Goal: Find contact information: Find contact information

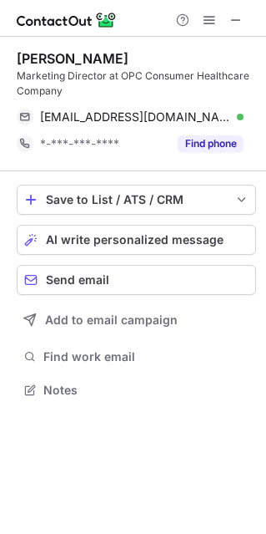
scroll to position [378, 266]
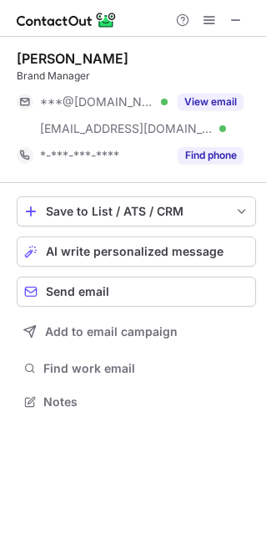
scroll to position [389, 266]
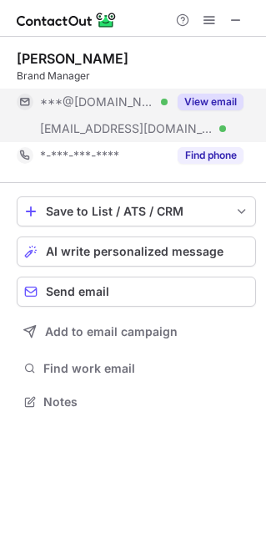
click at [215, 99] on button "View email" at bounding box center [211, 102] width 66 height 17
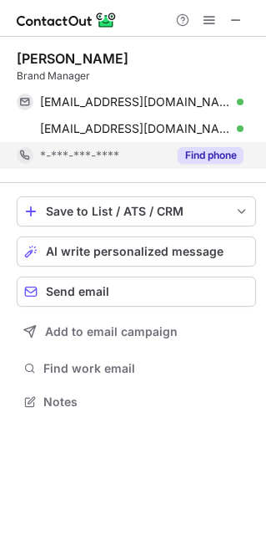
click at [212, 147] on button "Find phone" at bounding box center [211, 155] width 66 height 17
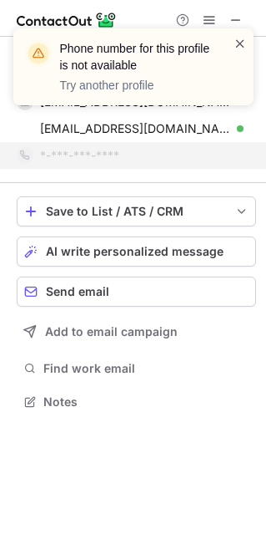
click at [243, 43] on span at bounding box center [240, 43] width 13 height 17
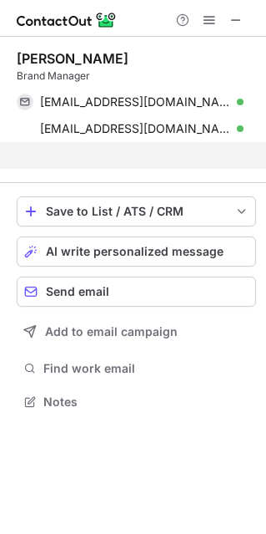
scroll to position [363, 266]
